Goal: Task Accomplishment & Management: Manage account settings

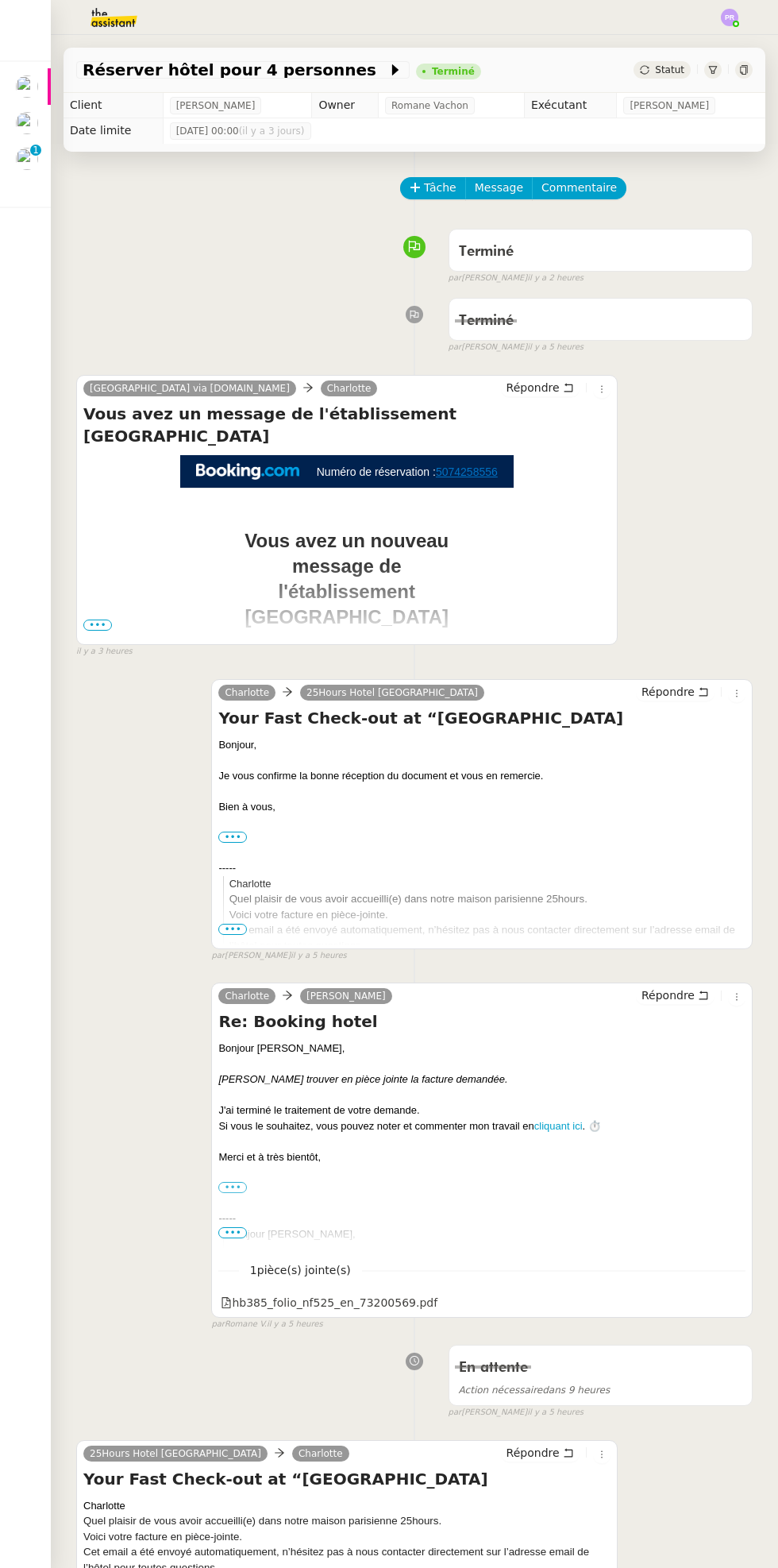
click at [32, 156] on img at bounding box center [26, 158] width 22 height 22
click at [35, 150] on p "1" at bounding box center [35, 152] width 6 height 14
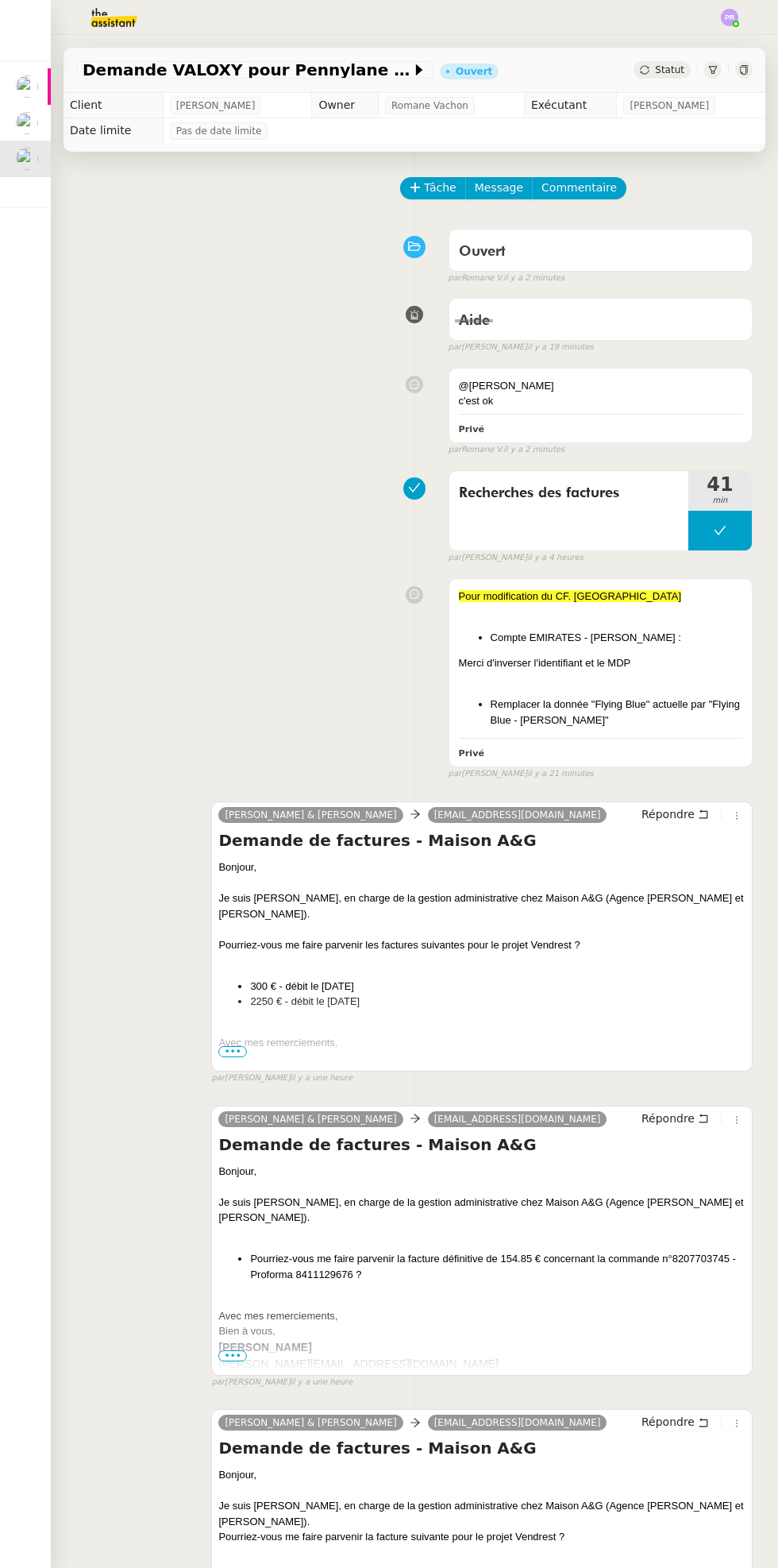
click at [675, 64] on span "Statut" at bounding box center [670, 69] width 30 height 11
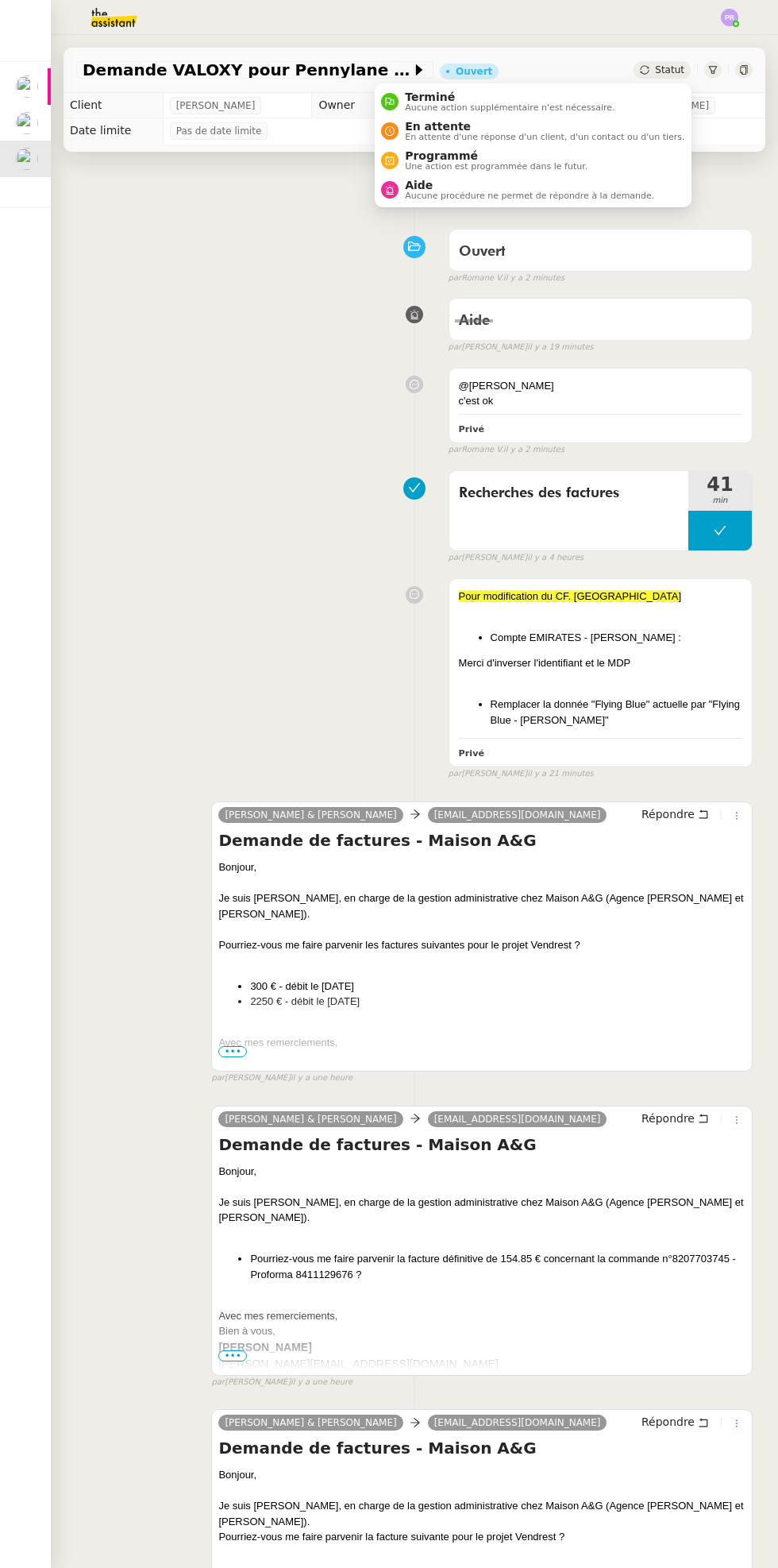
click at [598, 122] on span "En attente" at bounding box center [545, 126] width 280 height 12
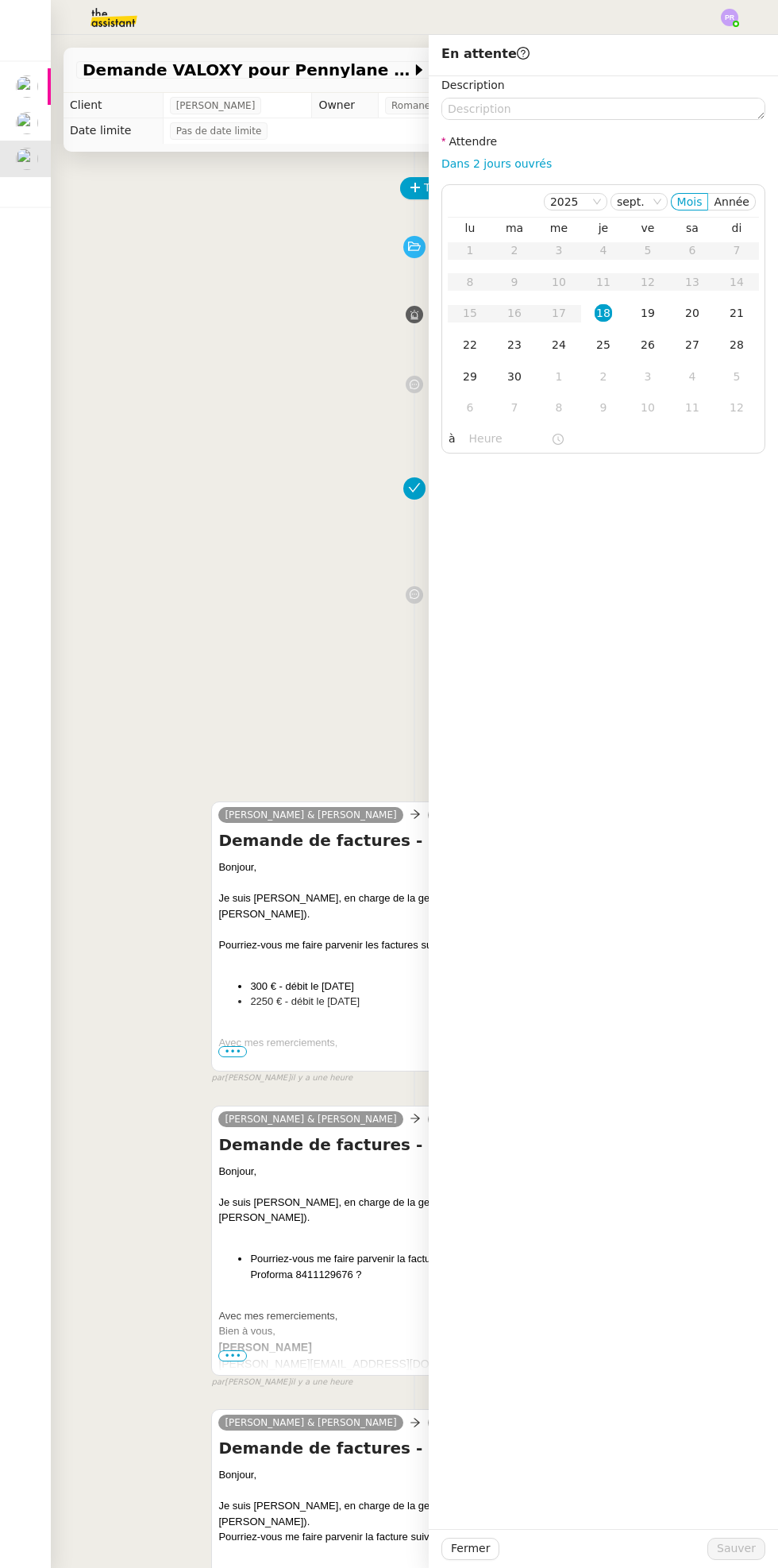
click at [648, 313] on div "19" at bounding box center [648, 313] width 18 height 18
click at [752, 1549] on span "Sauver" at bounding box center [737, 1548] width 39 height 18
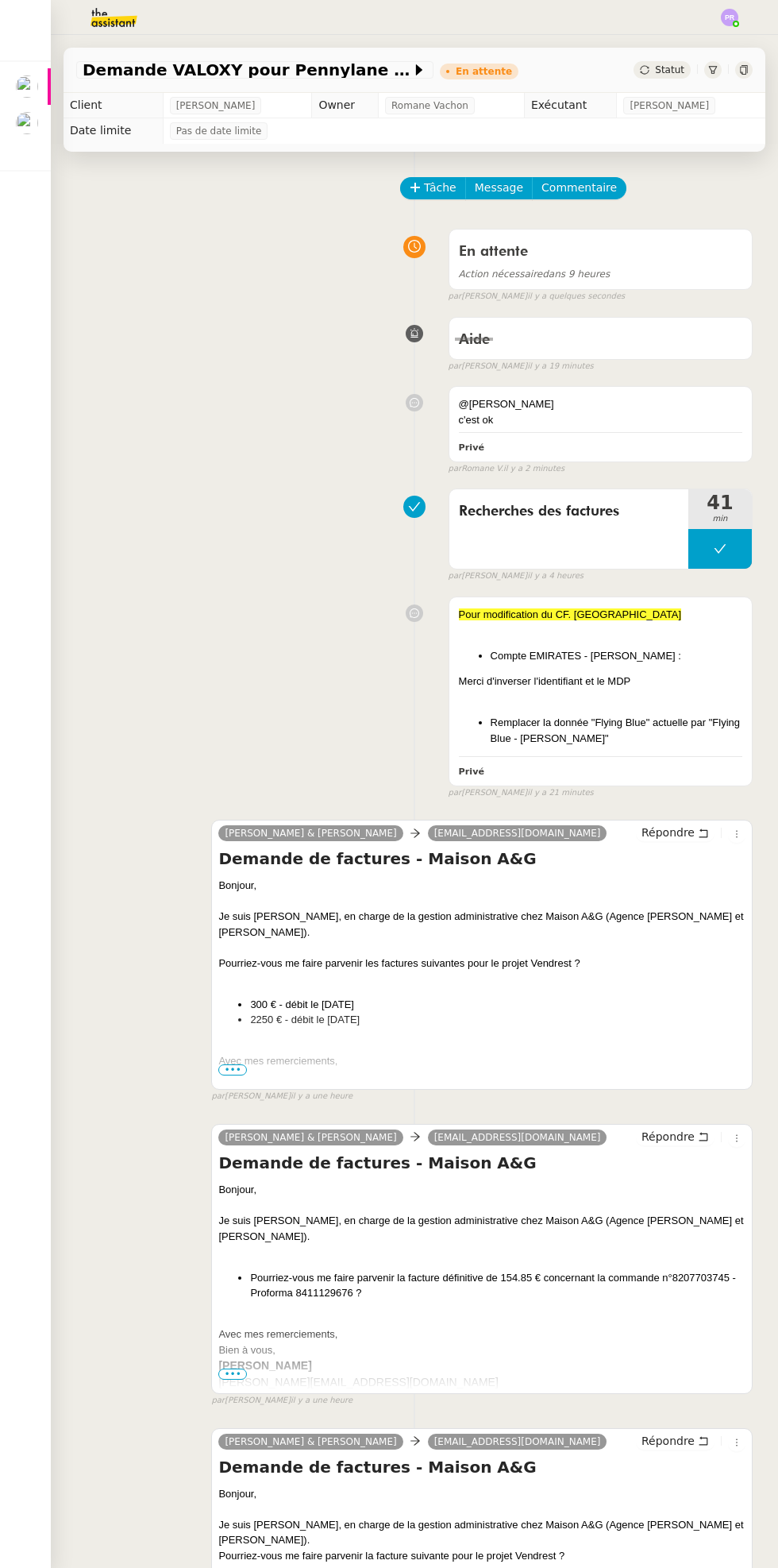
click at [26, 113] on img at bounding box center [26, 123] width 22 height 22
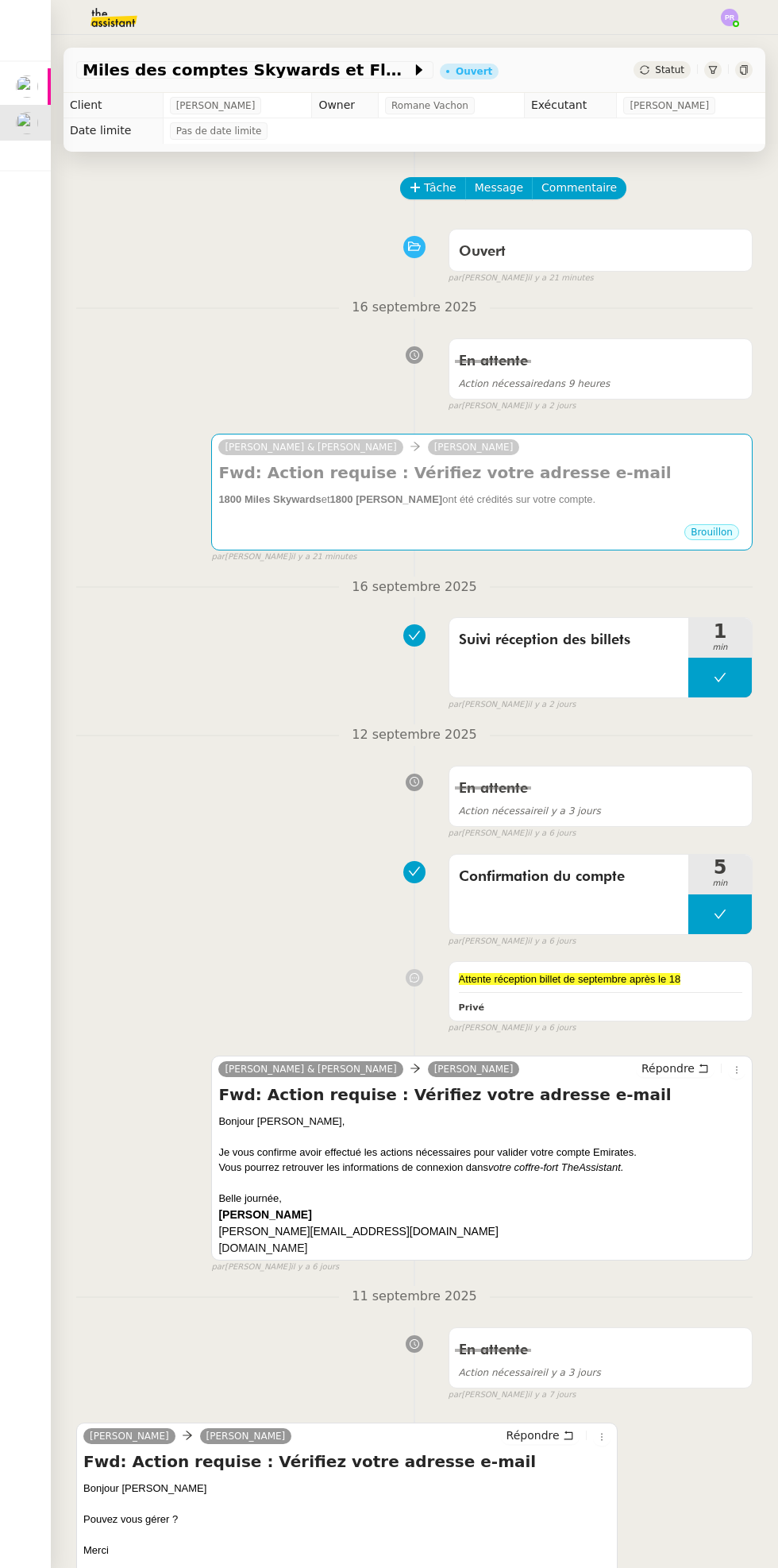
click at [749, 37] on div "Miles des comptes Skywards et Flying Blue Ouvert Statut" at bounding box center [415, 64] width 728 height 58
click at [737, 36] on div "Miles des comptes Skywards et Flying Blue Ouvert Statut" at bounding box center [415, 64] width 728 height 58
click at [733, 37] on div "Miles des comptes Skywards et Flying Blue Ouvert Statut" at bounding box center [415, 64] width 728 height 58
click at [732, 37] on div "Miles des comptes Skywards et Flying Blue Ouvert Statut" at bounding box center [415, 64] width 728 height 58
click at [727, 10] on img at bounding box center [730, 18] width 18 height 18
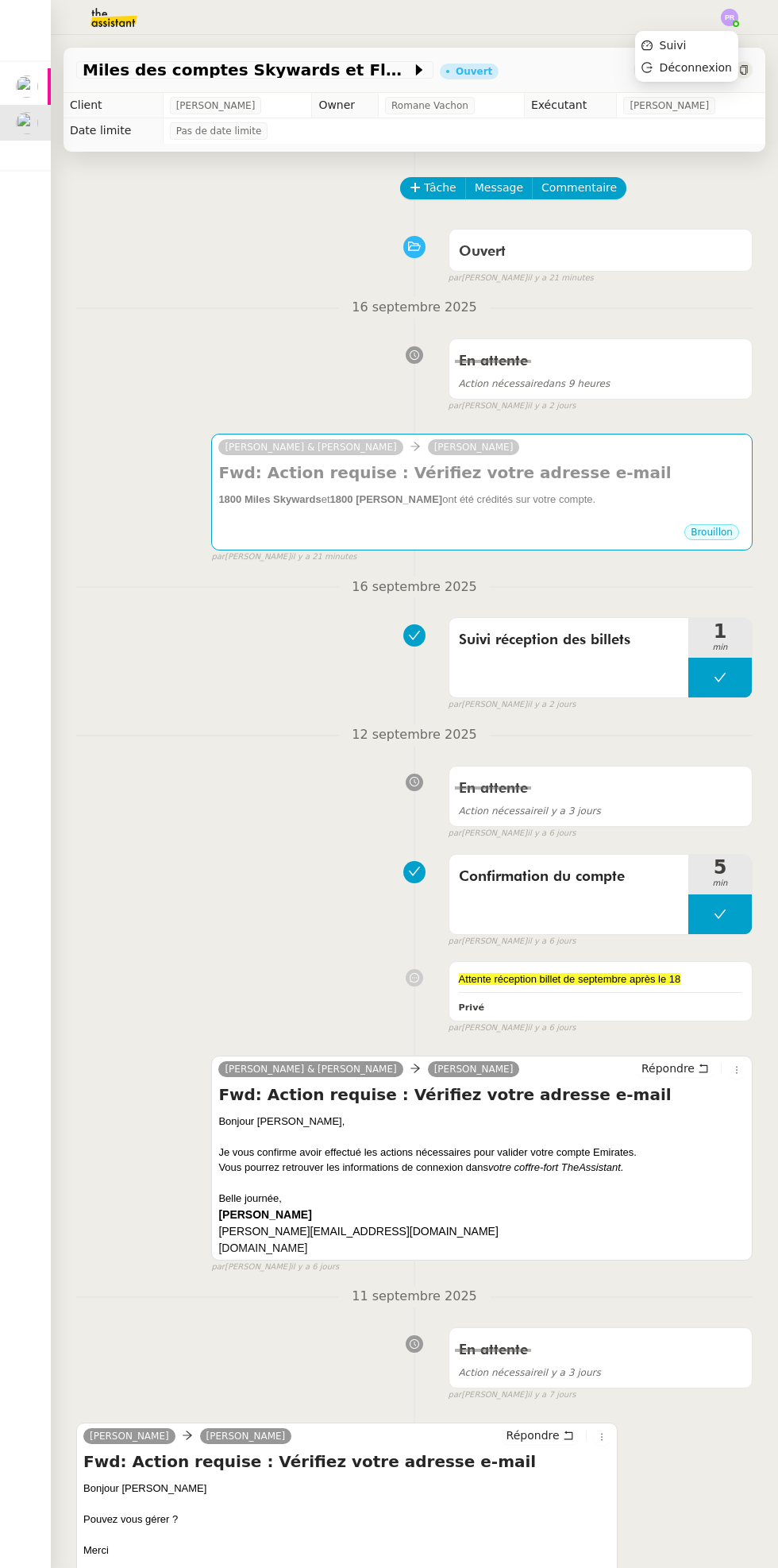
click at [705, 35] on li "Suivi" at bounding box center [687, 45] width 103 height 22
